Goal: Communication & Community: Answer question/provide support

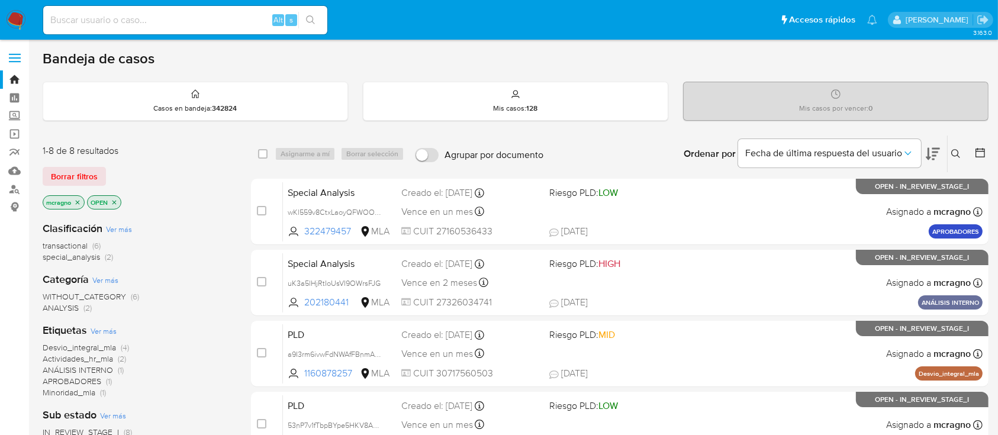
click at [118, 200] on icon "close-filter" at bounding box center [114, 202] width 7 height 7
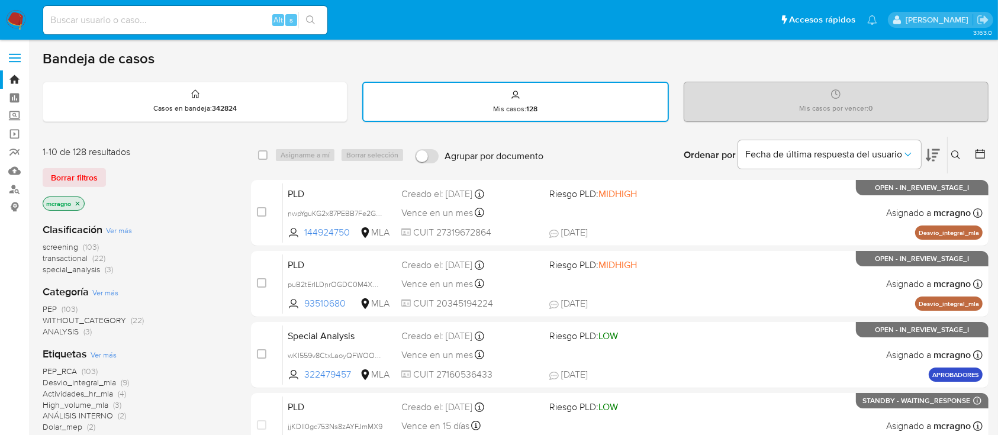
click at [24, 21] on img at bounding box center [16, 20] width 20 height 20
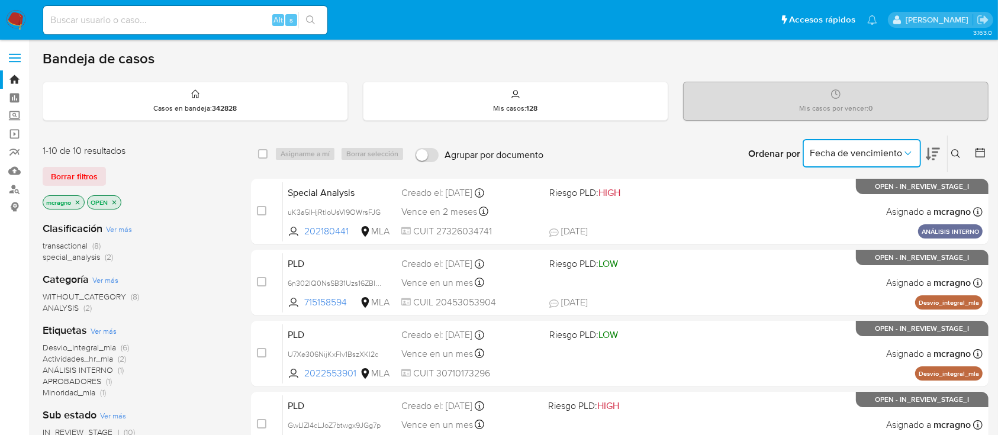
click at [841, 143] on button "Fecha de vencimiento" at bounding box center [862, 153] width 118 height 28
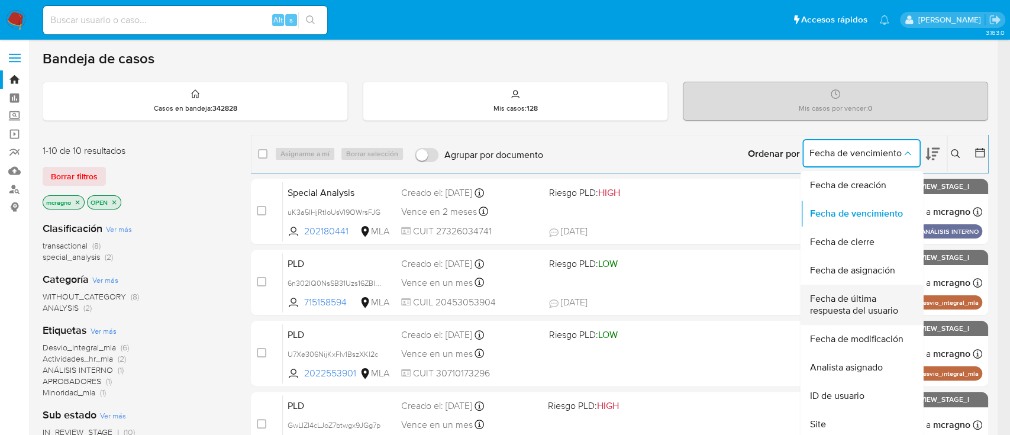
click at [884, 301] on span "Fecha de última respuesta del usuario" at bounding box center [858, 305] width 97 height 24
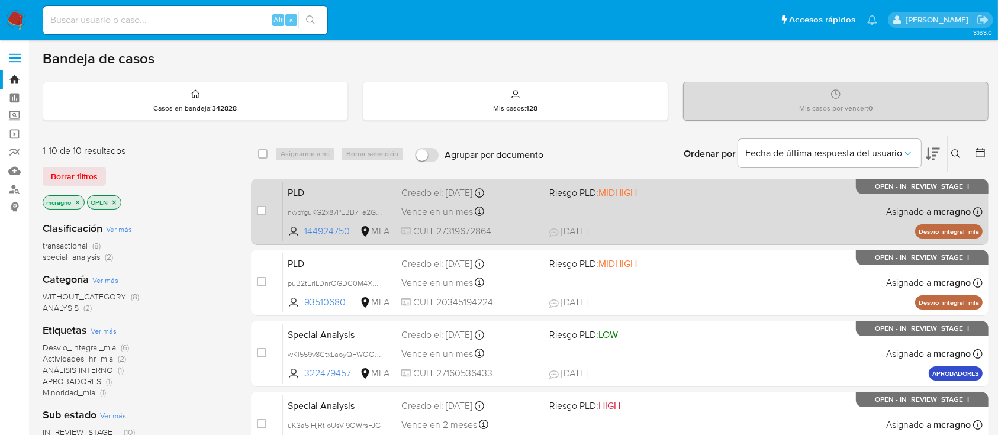
click at [772, 209] on div "PLD nwpYguKG2x87PEBB7Fe2GLl4 144924750 MLA Riesgo PLD: MIDHIGH Creado el: 12/09…" at bounding box center [633, 212] width 700 height 60
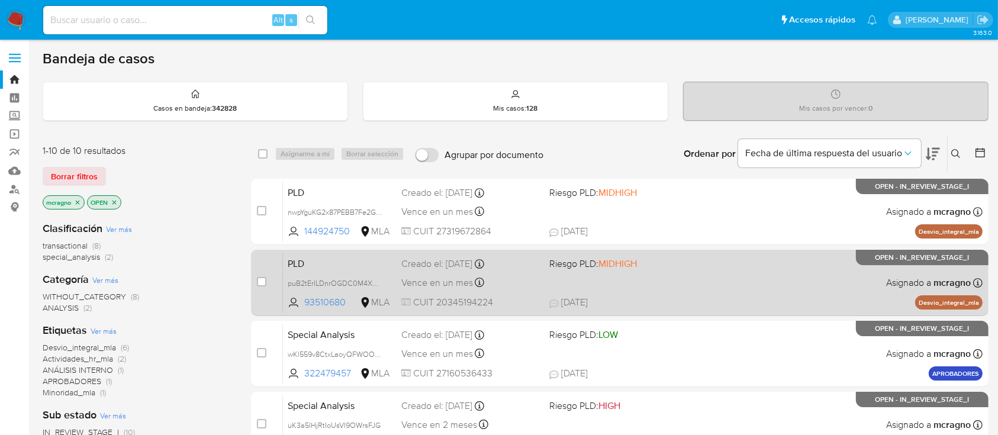
click at [701, 285] on div "PLD puB2tErILDnrOGDC0M4XXbKd 93510680 MLA Riesgo PLD: MIDHIGH Creado el: 12/09/…" at bounding box center [633, 283] width 700 height 60
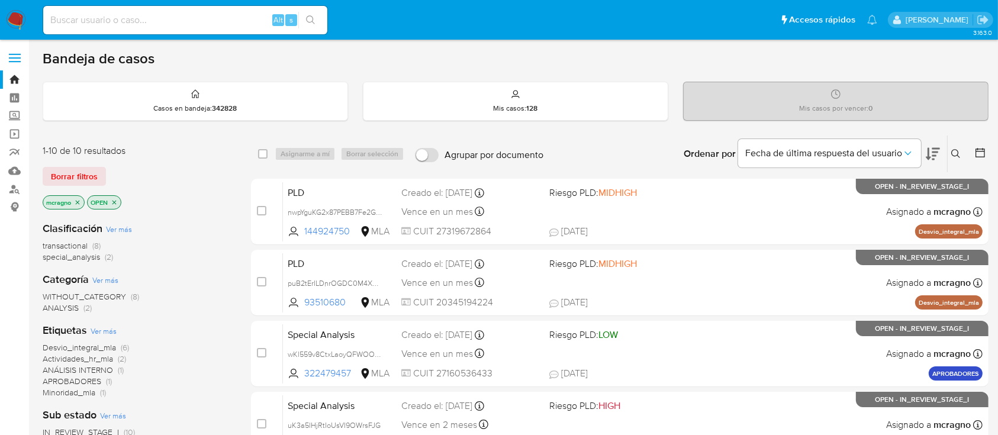
click at [116, 201] on icon "close-filter" at bounding box center [114, 202] width 7 height 7
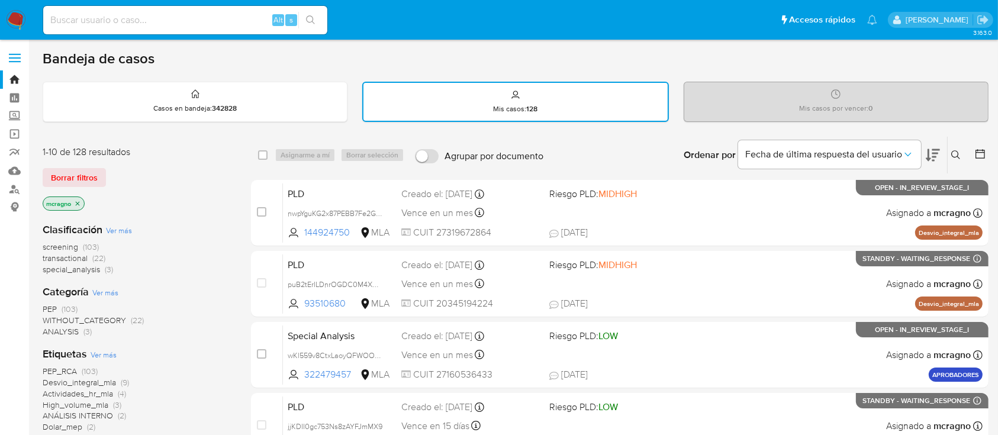
click at [22, 14] on img at bounding box center [16, 20] width 20 height 20
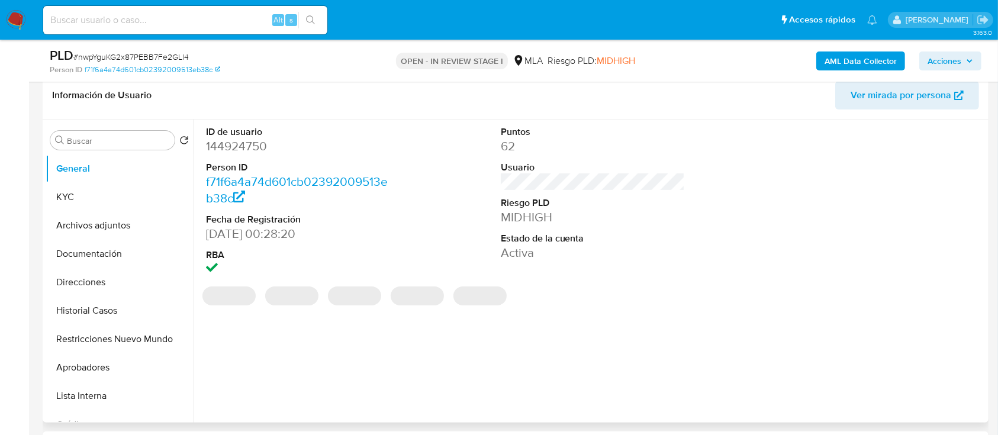
scroll to position [157, 0]
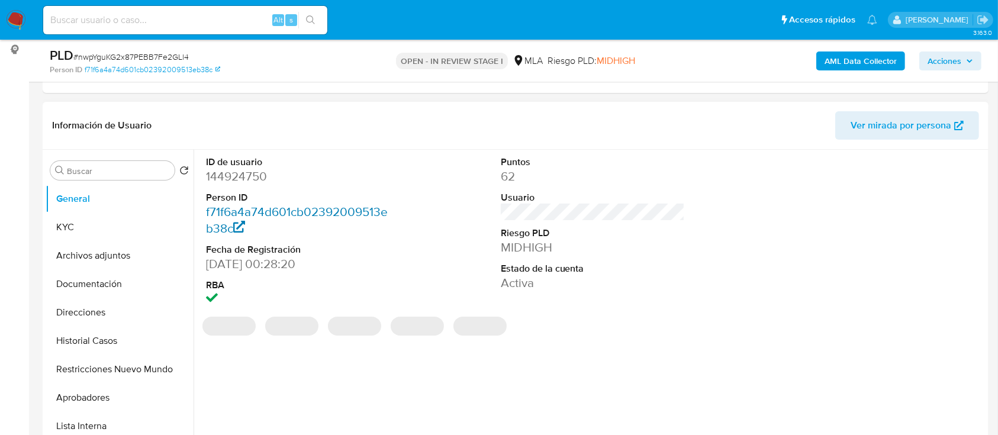
select select "10"
click at [246, 175] on dd "144924750" at bounding box center [298, 176] width 185 height 17
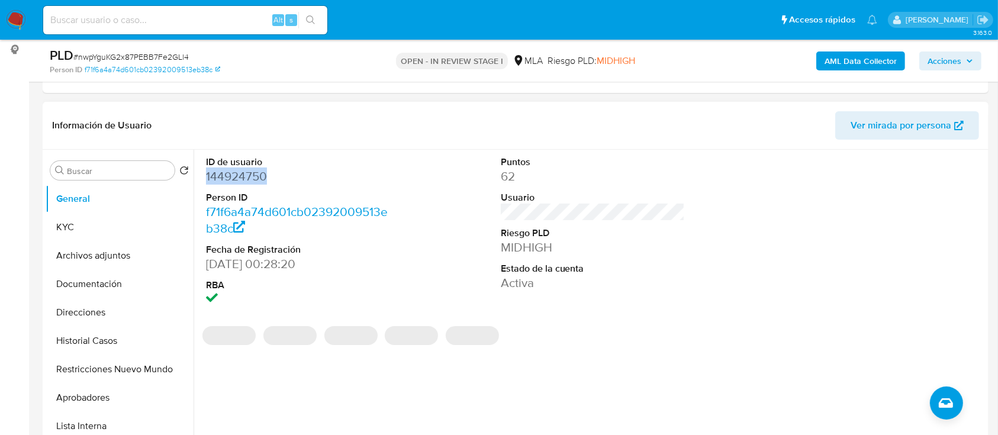
copy dd "144924750"
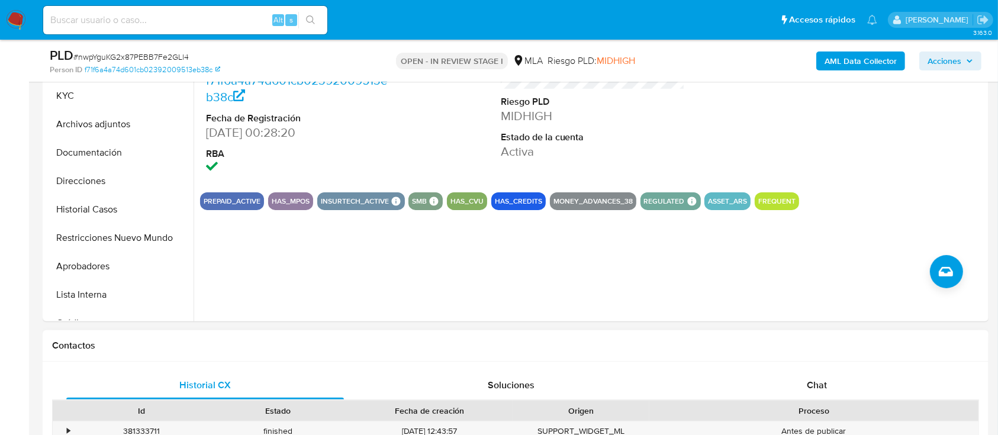
scroll to position [394, 0]
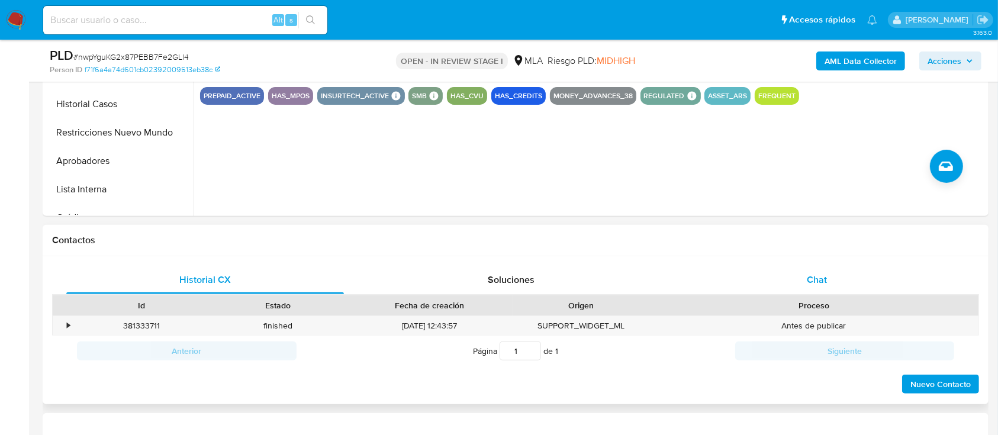
click at [898, 277] on div "Chat" at bounding box center [817, 280] width 278 height 28
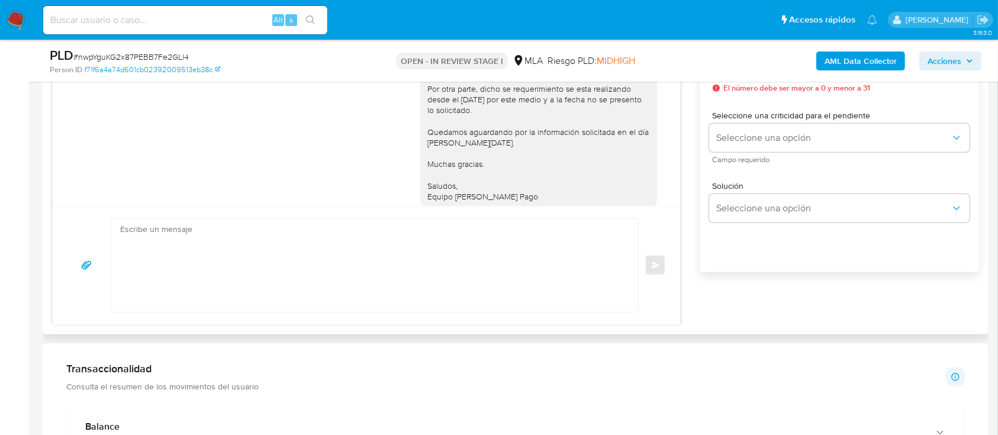
scroll to position [2147, 0]
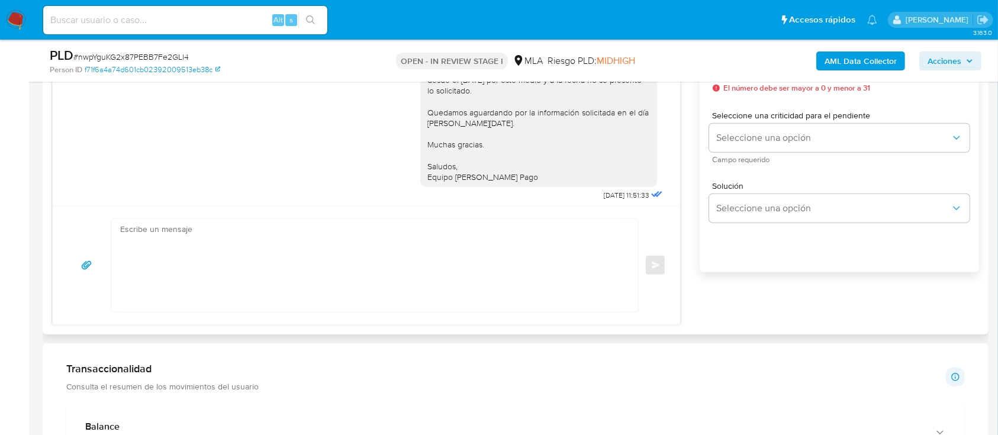
drag, startPoint x: 415, startPoint y: 90, endPoint x: 528, endPoint y: 95, distance: 113.1
click at [530, 96] on div "Hola Patricia Adriana Duval, Muchas gracias por la información aportada, no obs…" at bounding box center [538, 80] width 223 height 205
copy div "Hola Patricia Adriana Duval,"
click at [448, 250] on textarea at bounding box center [371, 265] width 503 height 93
paste textarea "Hola Patricia Adriana Duval,"
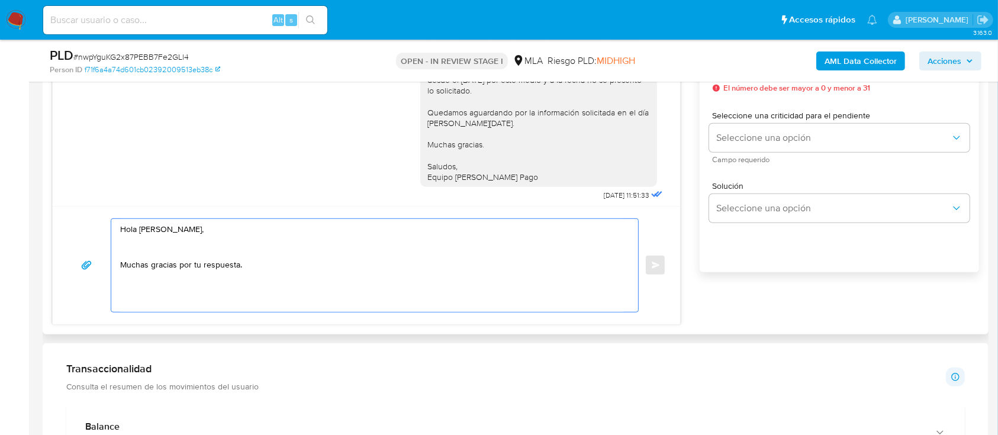
click at [195, 260] on textarea "Hola Patricia Adriana Duval, Muchas gracias por tu respuesta." at bounding box center [371, 265] width 503 height 93
click at [182, 251] on textarea "Hola Patricia Adriana Duval, Muchas gracias por tu respuesta." at bounding box center [371, 265] width 503 height 93
type textarea "Hola Patricia Adriana Duval, Muchas gracias por tu respuesta."
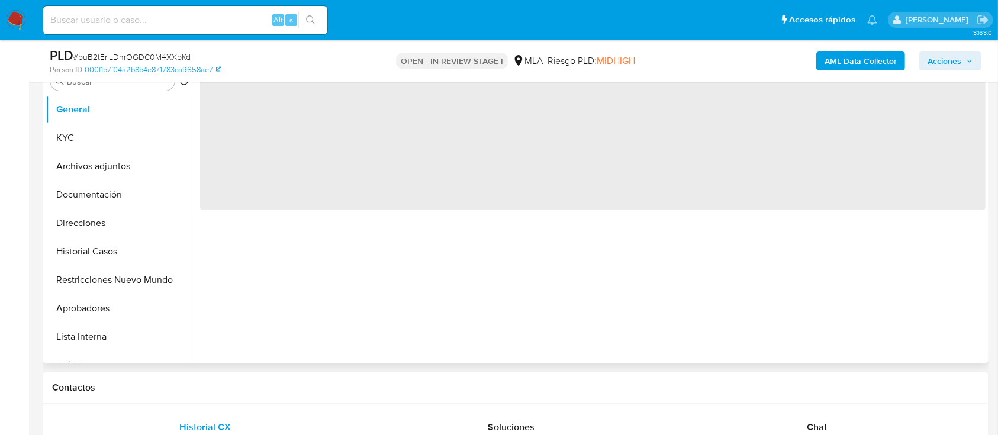
scroll to position [157, 0]
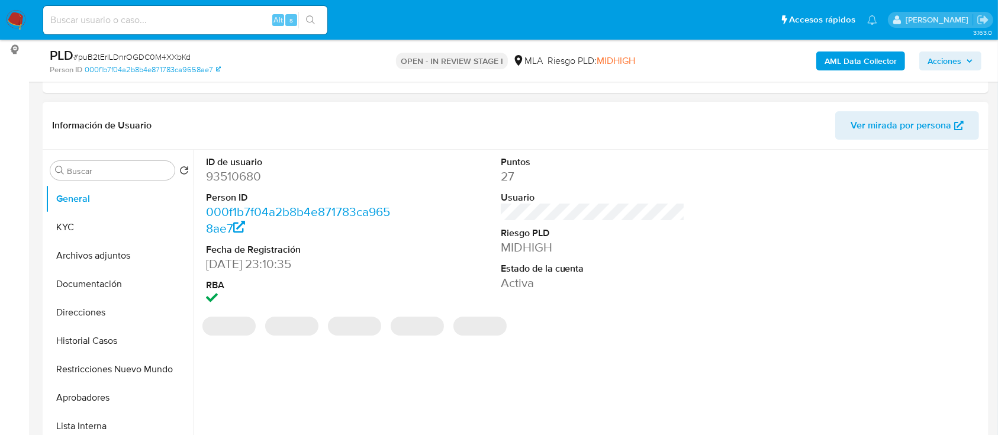
click at [249, 178] on dd "93510680" at bounding box center [298, 176] width 185 height 17
select select "10"
click at [249, 178] on dd "93510680" at bounding box center [298, 176] width 185 height 17
copy dd "93510680"
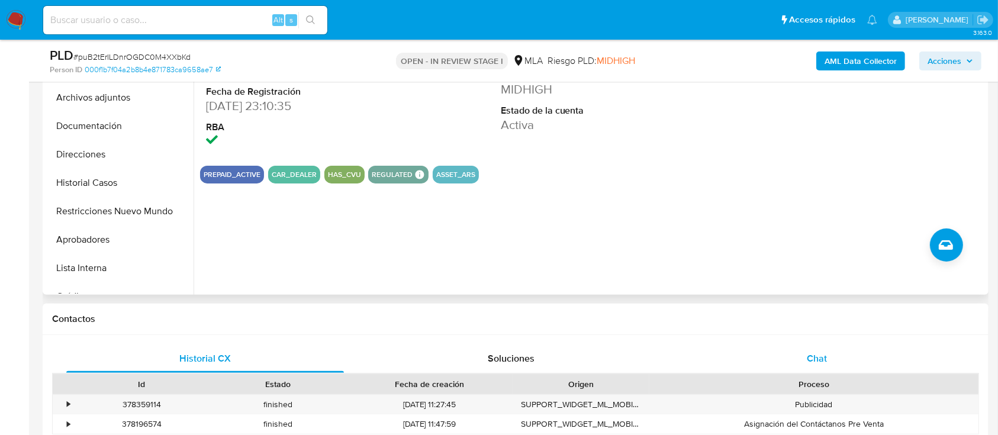
click at [839, 348] on div "Chat" at bounding box center [817, 358] width 278 height 28
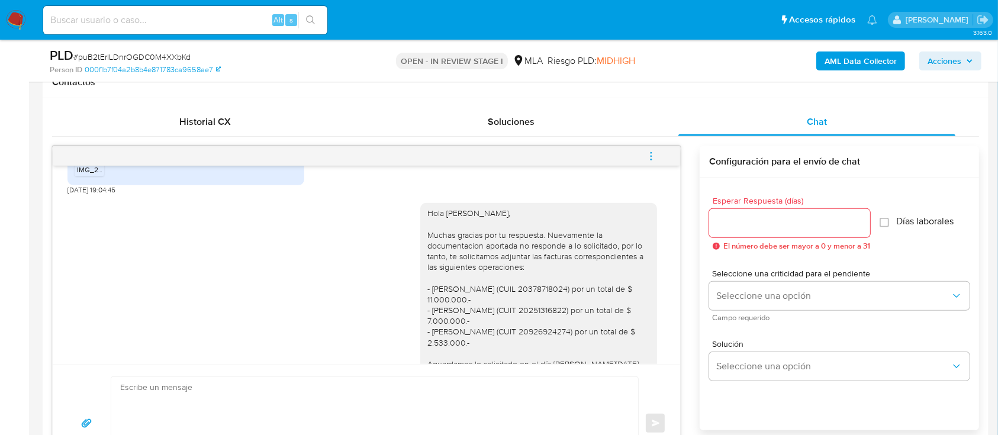
scroll to position [1824, 0]
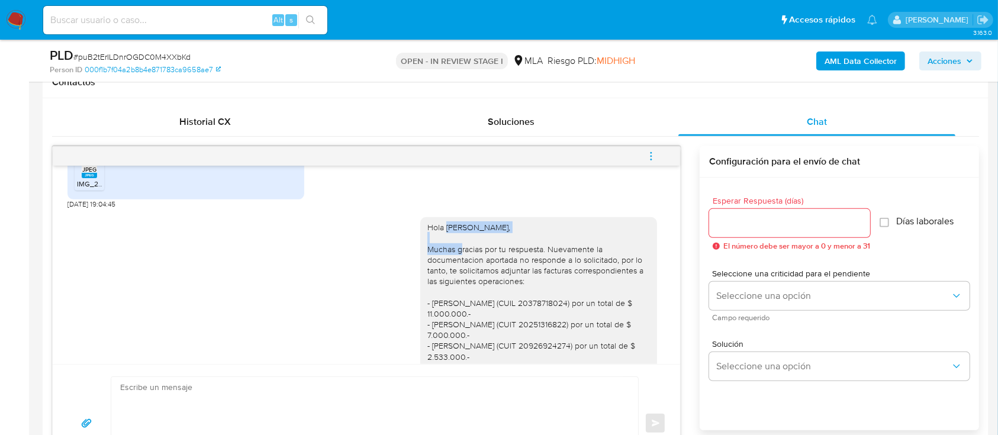
drag, startPoint x: 434, startPoint y: 256, endPoint x: 406, endPoint y: 410, distance: 156.4
click at [585, 257] on div "Hola Leandro Ariel Cosentino, Muchas gracias por tu respuesta. Nuevamente la do…" at bounding box center [538, 329] width 223 height 215
copy div "Leandro Ariel Cosentino,"
click at [378, 392] on textarea at bounding box center [371, 423] width 503 height 93
paste textarea "Leandro Ariel Cosentino,"
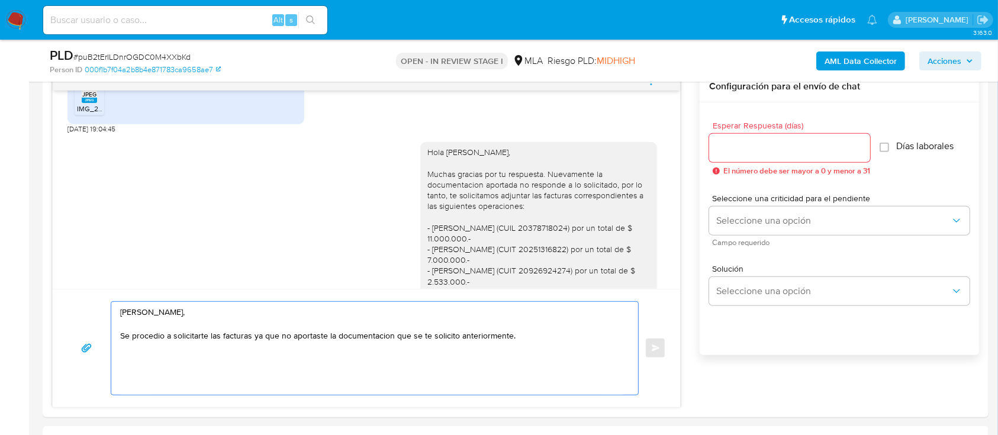
scroll to position [710, 0]
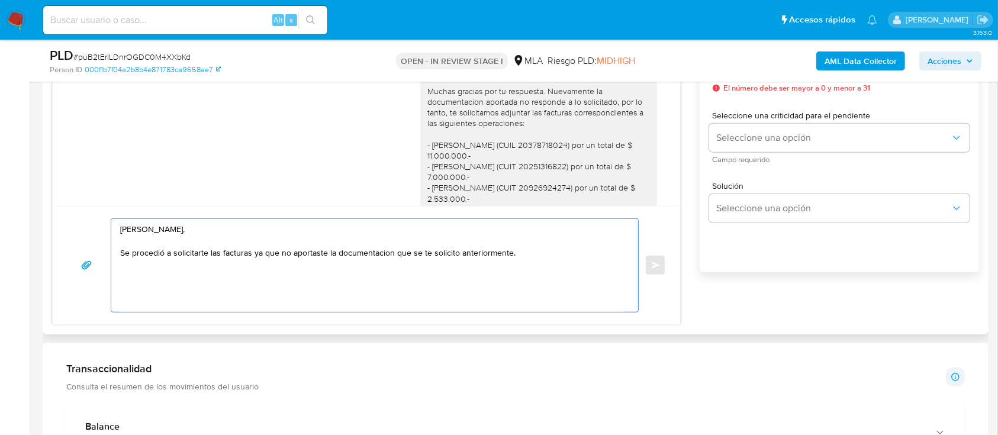
click at [534, 253] on textarea "Leandro Ariel Cosentino, Se procedió a solicitarte las facturas ya que no aport…" at bounding box center [371, 265] width 503 height 93
click at [286, 269] on textarea "Leandro Ariel Cosentino, Se procedió a solicitarte las facturas ya que no aport…" at bounding box center [371, 265] width 503 height 93
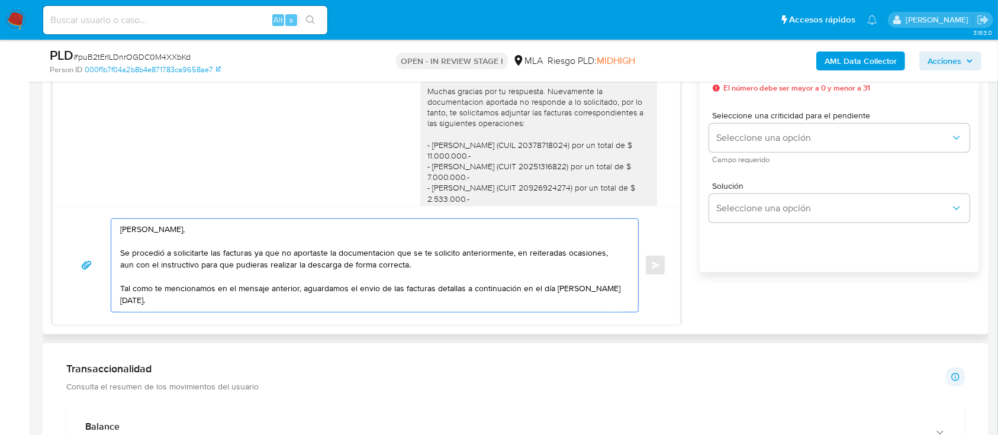
click at [591, 294] on textarea "Leandro Ariel Cosentino, Se procedió a solicitarte las facturas ya que no aport…" at bounding box center [371, 265] width 503 height 93
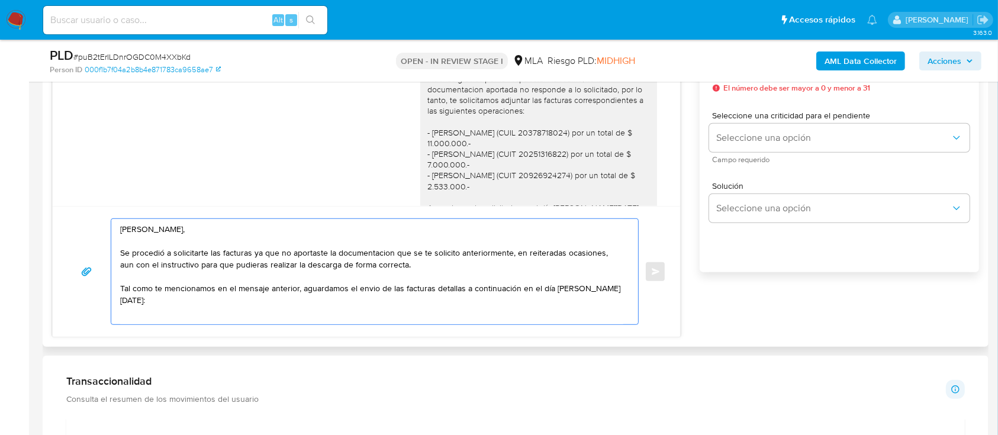
scroll to position [1903, 0]
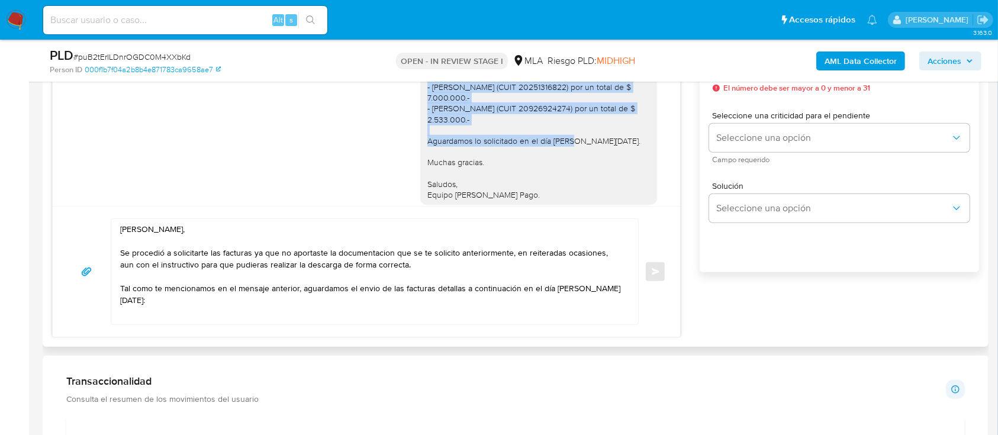
drag, startPoint x: 520, startPoint y: 152, endPoint x: 410, endPoint y: 99, distance: 122.0
click at [420, 99] on div "Hola Leandro Ariel Cosentino, Muchas gracias por tu respuesta. Nuevamente la do…" at bounding box center [538, 92] width 237 height 225
copy div "- Emiliano Leonel Benavidez (CUIL 20378718024) por un total de $ 11.000.000.- -…"
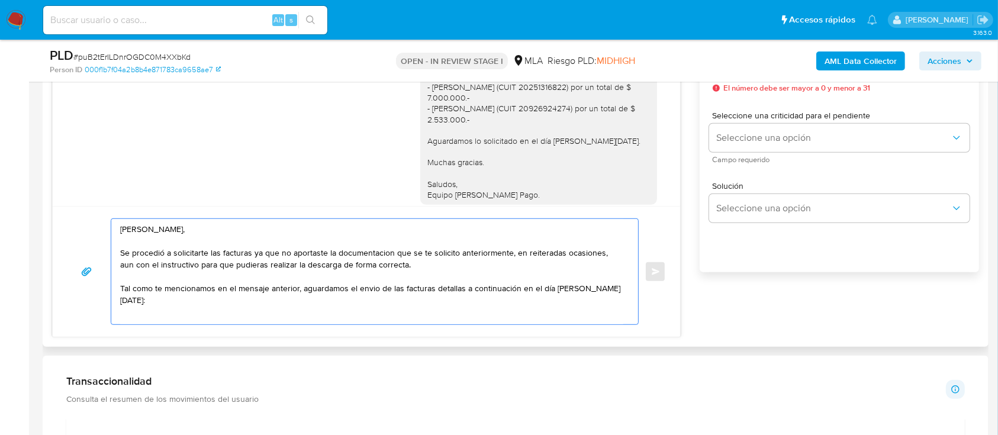
click at [185, 310] on textarea "Leandro Ariel Cosentino, Se procedió a solicitarte las facturas ya que no aport…" at bounding box center [371, 271] width 503 height 105
paste textarea "- Emiliano Leonel Benavidez (CUIL 20378718024) por un total de $ 11.000.000.- -…"
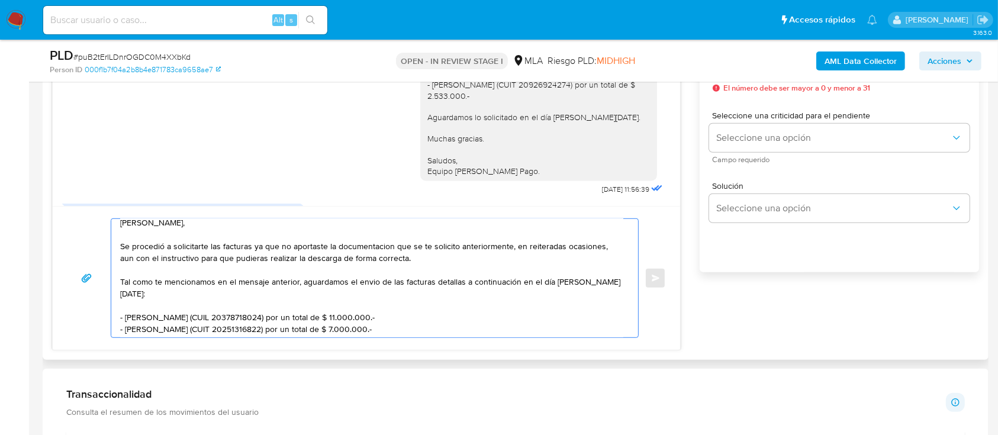
scroll to position [1983, 0]
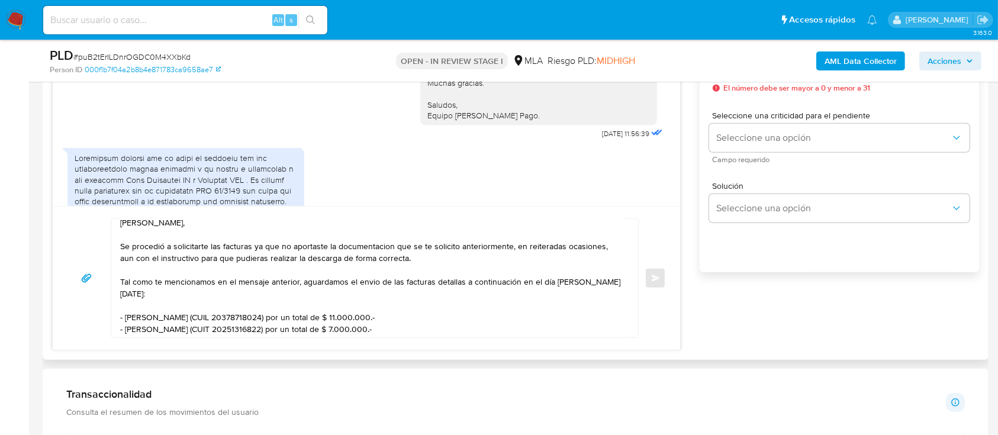
drag, startPoint x: 526, startPoint y: 157, endPoint x: 393, endPoint y: 121, distance: 137.6
click at [393, 121] on div "Hola Leandro Ariel Cosentino, Muchas gracias por tu respuesta. Nuevamente la do…" at bounding box center [366, 17] width 598 height 250
click at [489, 121] on div "Hola Leandro Ariel Cosentino, Muchas gracias por tu respuesta. Nuevamente la do…" at bounding box center [538, 12] width 223 height 215
drag, startPoint x: 515, startPoint y: 145, endPoint x: 407, endPoint y: 117, distance: 111.4
click at [407, 117] on div "Hola Leandro Ariel Cosentino, Muchas gracias por tu respuesta. Nuevamente la do…" at bounding box center [366, 17] width 598 height 250
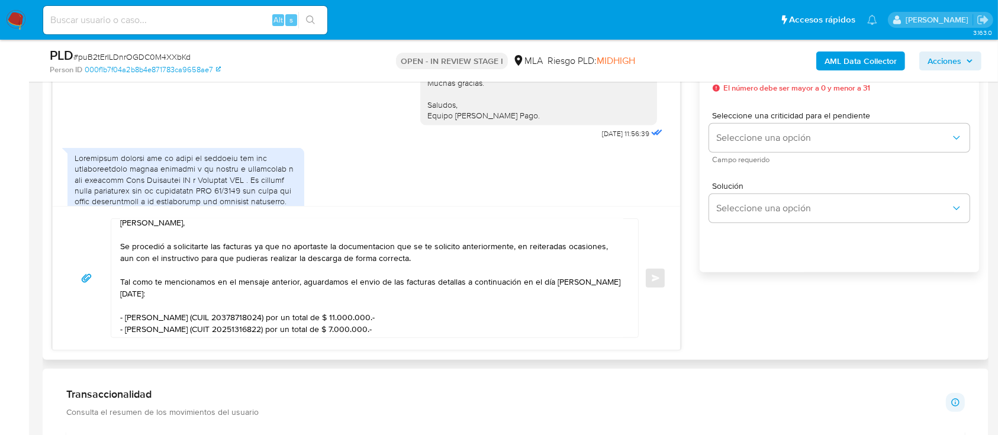
copy div "Muchas gracias. Saludos, Equipo de Mercado Pago."
click at [452, 342] on div "Leandro Ariel Cosentino, Se procedió a solicitarte las facturas ya que no aport…" at bounding box center [366, 278] width 627 height 144
click at [453, 331] on textarea "Leandro Ariel Cosentino, Se procedió a solicitarte las facturas ya que no aport…" at bounding box center [371, 278] width 503 height 118
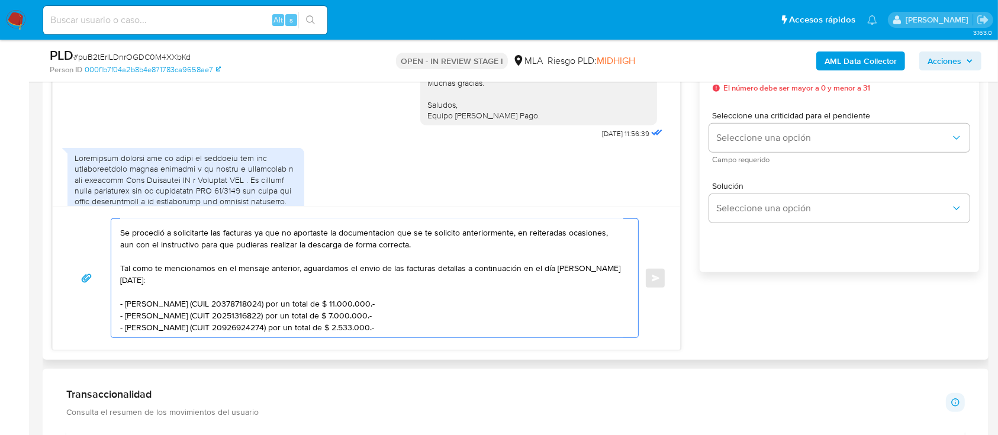
paste textarea "Muchas gracias. Saludos, Equipo de Mercado Pago."
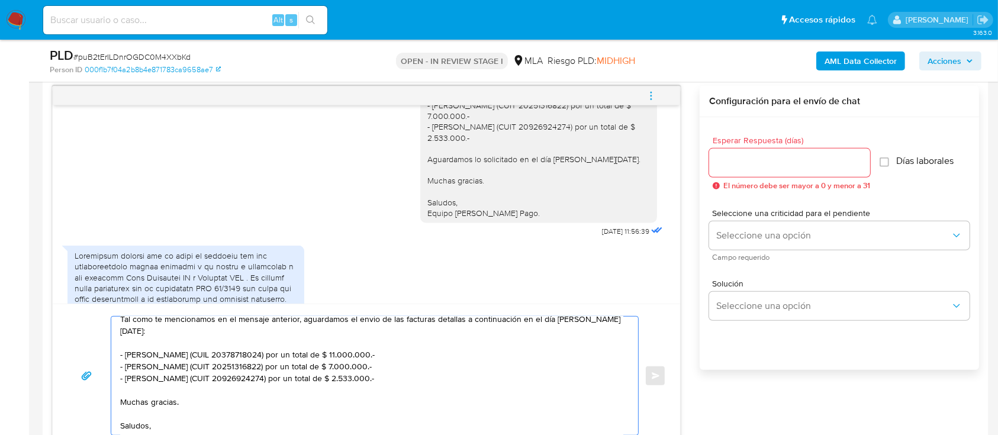
scroll to position [552, 0]
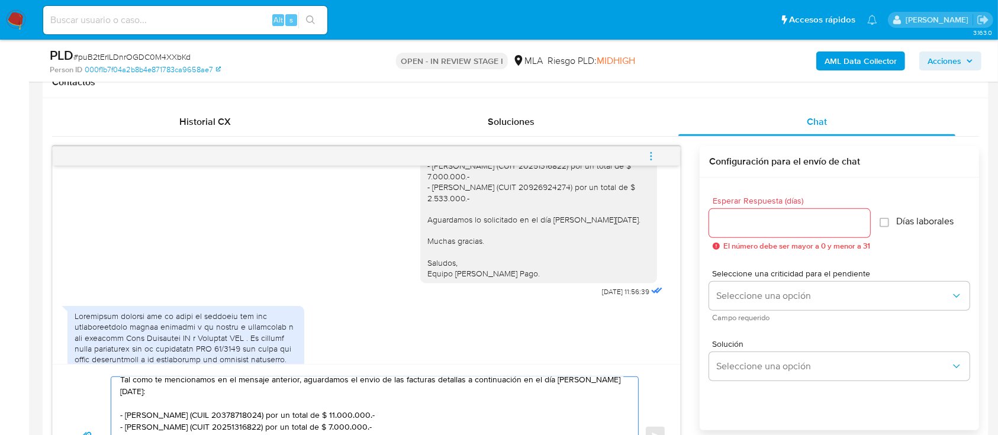
type textarea "Leandro Ariel Cosentino, Se procedió a solicitarte las facturas ya que no aport…"
click at [755, 215] on input "Esperar Respuesta (días)" at bounding box center [789, 222] width 161 height 15
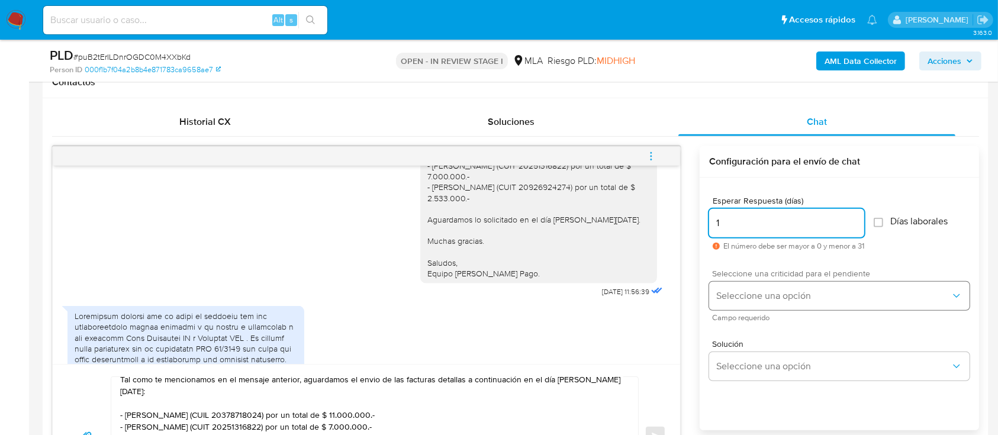
type input "1"
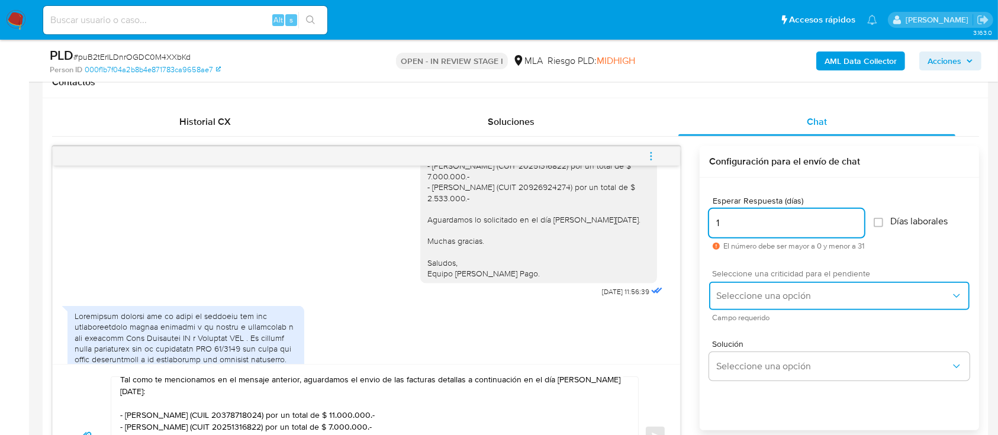
click at [776, 286] on button "Seleccione una opción" at bounding box center [839, 296] width 260 height 28
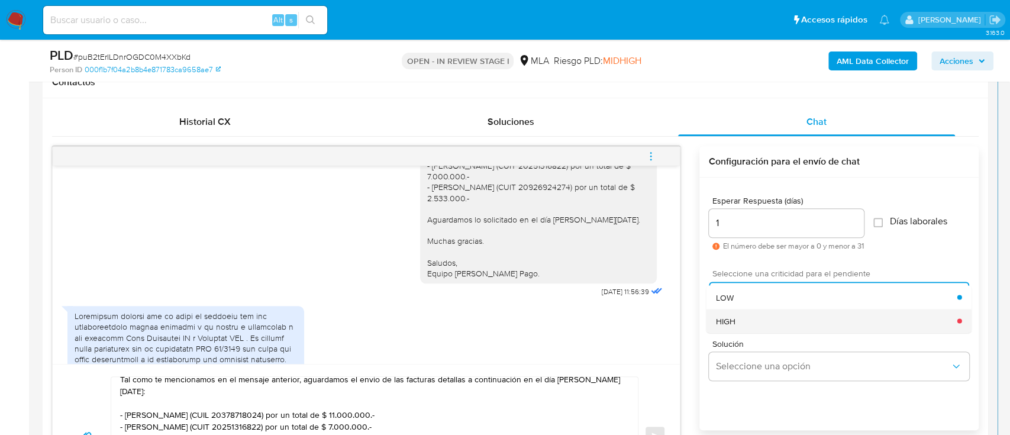
click at [760, 314] on div "HIGH" at bounding box center [836, 321] width 241 height 24
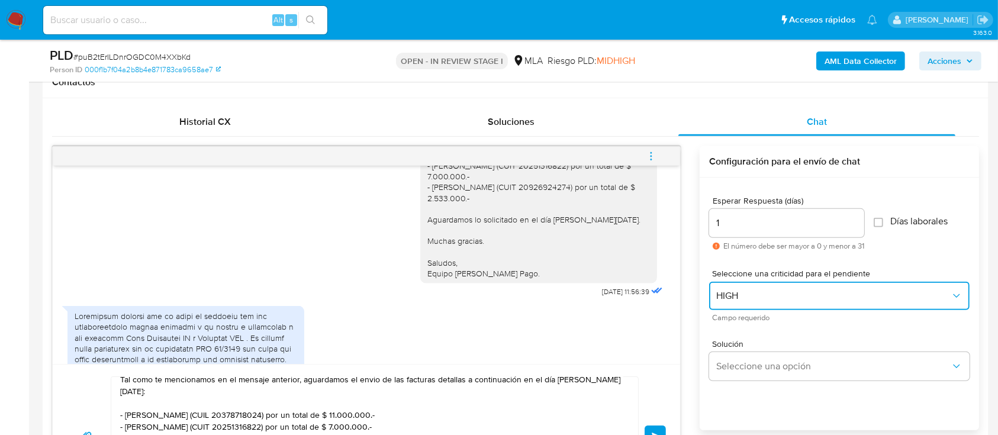
scroll to position [2140, 0]
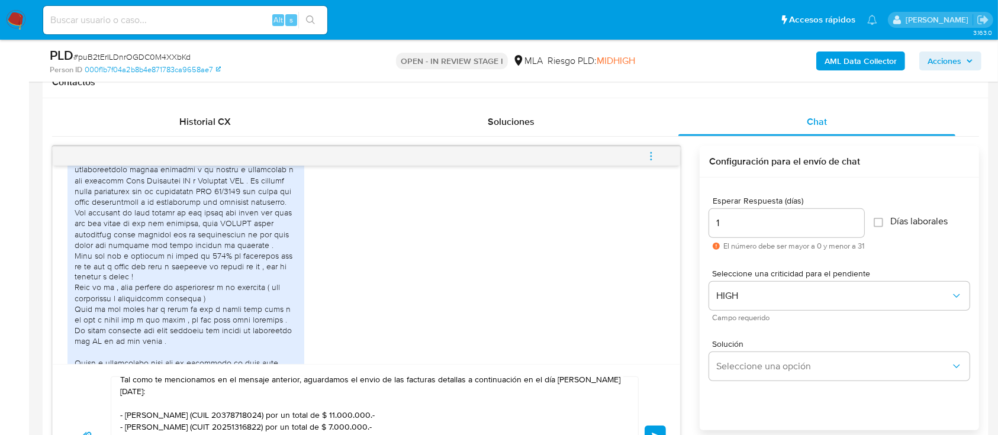
click at [656, 430] on button "Enviar" at bounding box center [654, 436] width 21 height 21
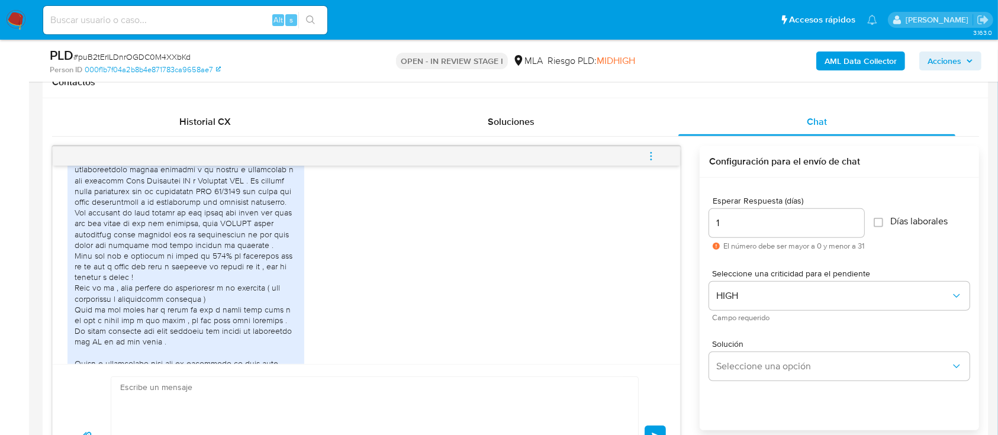
scroll to position [2490, 0]
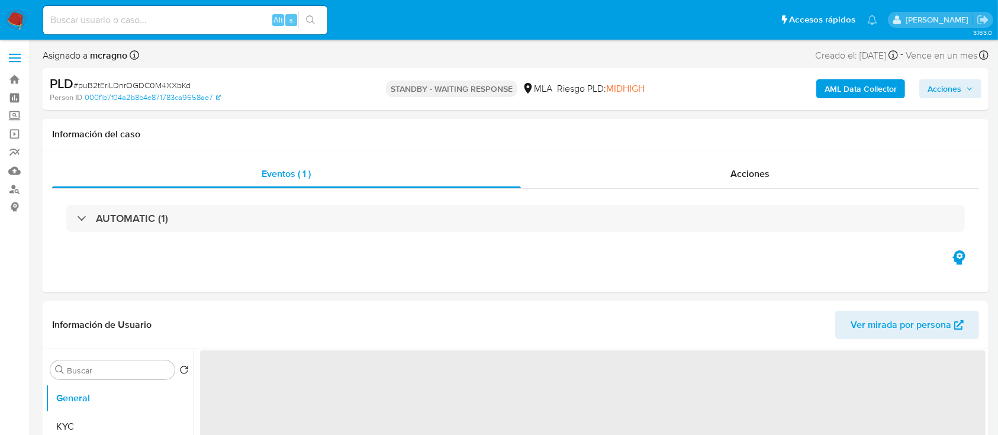
select select "10"
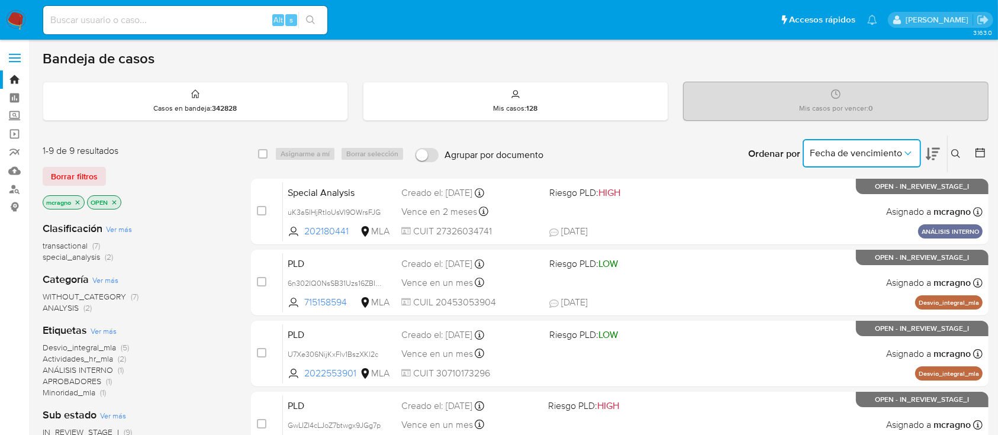
drag, startPoint x: 846, startPoint y: 152, endPoint x: 847, endPoint y: 161, distance: 8.9
click at [847, 153] on span "Fecha de vencimiento" at bounding box center [856, 153] width 92 height 12
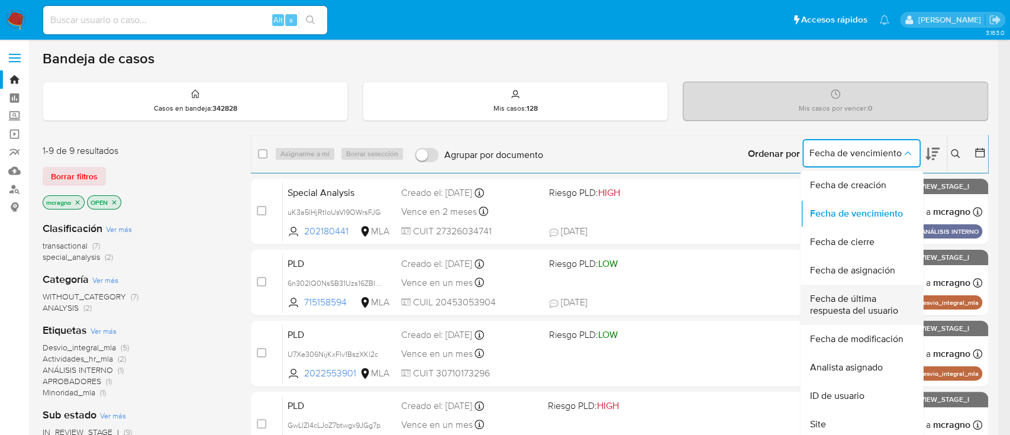
click at [894, 302] on span "Fecha de última respuesta del usuario" at bounding box center [858, 305] width 97 height 24
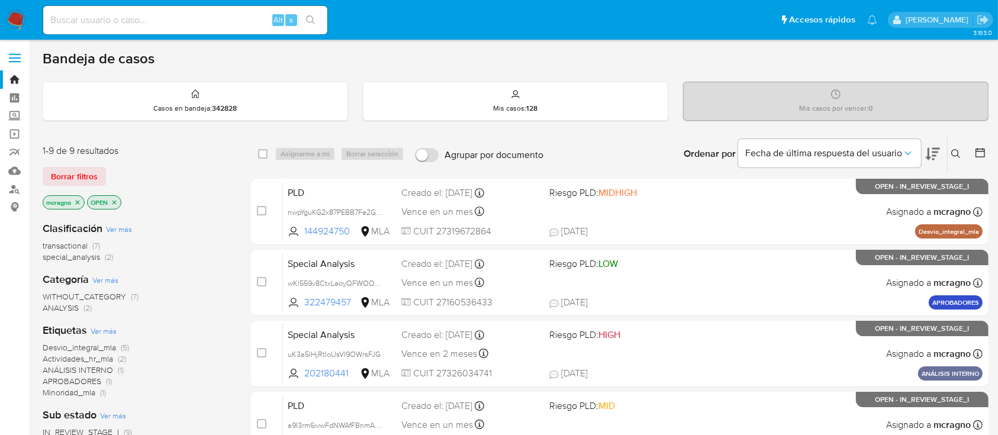
drag, startPoint x: 17, startPoint y: 17, endPoint x: 29, endPoint y: 28, distance: 16.3
click at [17, 17] on img at bounding box center [16, 20] width 20 height 20
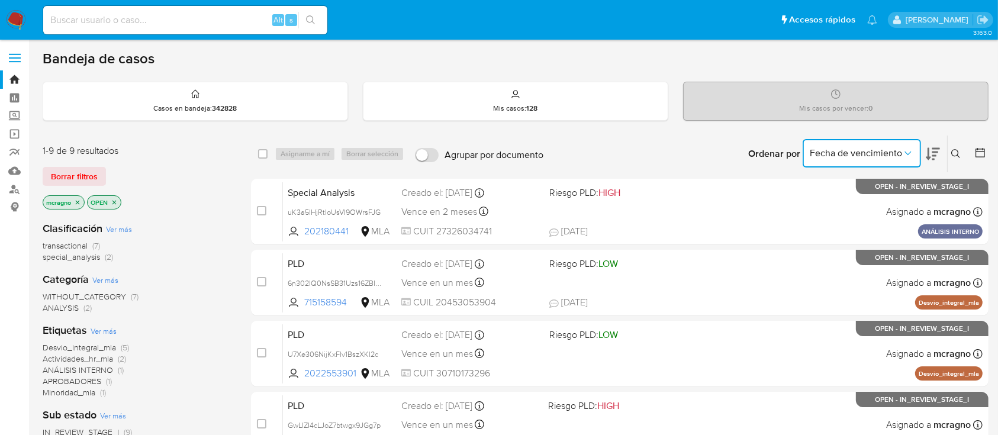
click at [900, 157] on span "Fecha de vencimiento" at bounding box center [856, 153] width 92 height 12
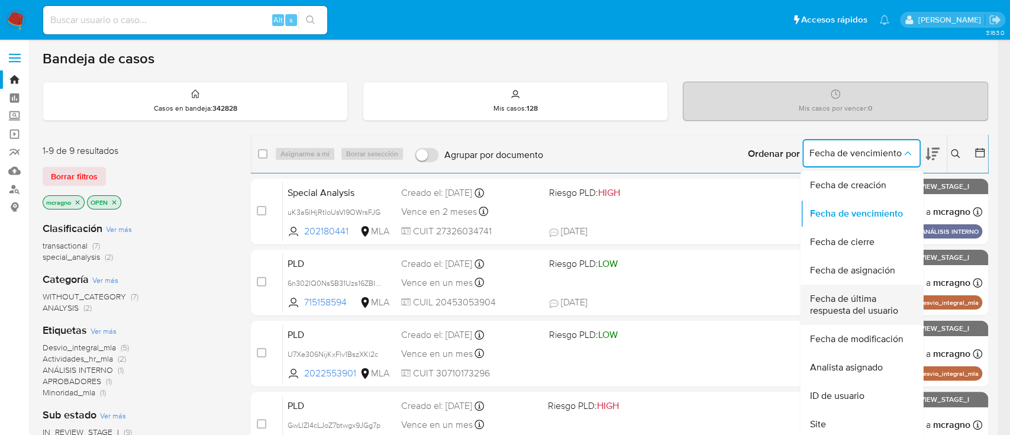
click at [888, 295] on span "Fecha de última respuesta del usuario" at bounding box center [858, 305] width 97 height 24
